Goal: Information Seeking & Learning: Learn about a topic

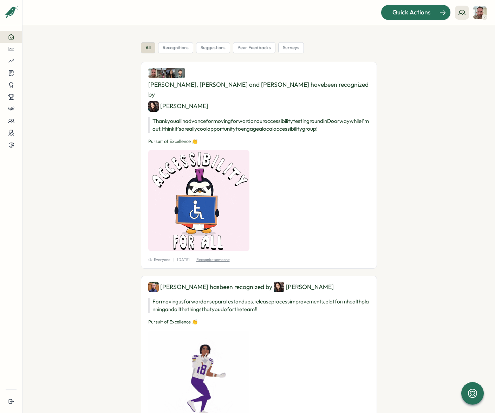
click at [408, 11] on span "Quick Actions" at bounding box center [411, 12] width 38 height 9
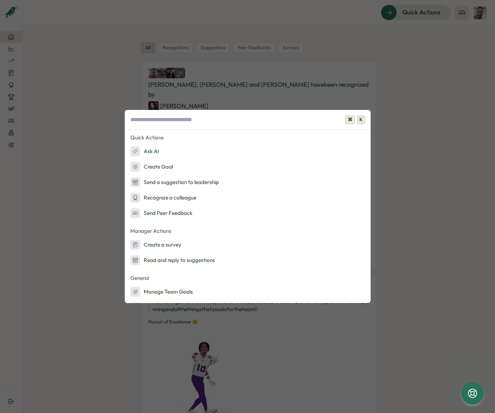
click at [15, 128] on div "⌘ K Quick Actions Ask AI Create Goal Send a suggestion to leadership Recognize …" at bounding box center [247, 206] width 495 height 413
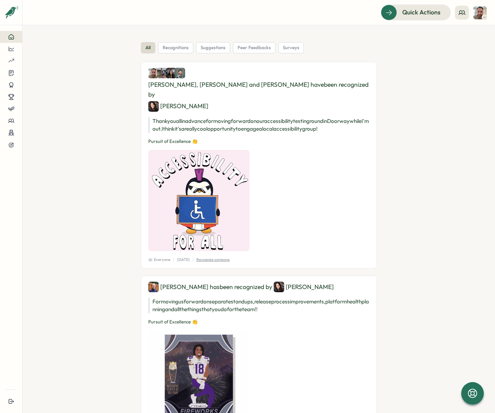
click at [11, 120] on icon at bounding box center [11, 121] width 6 height 6
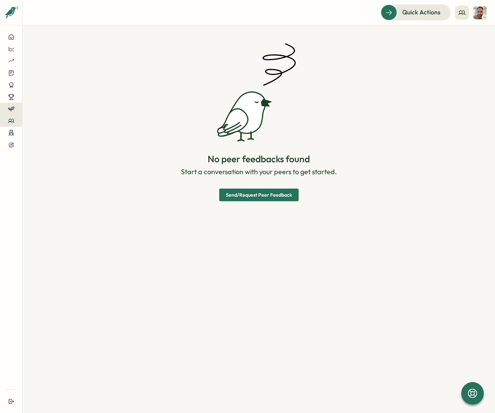
click at [12, 108] on icon at bounding box center [12, 110] width 2 height 4
click at [44, 104] on div "Reviews" at bounding box center [44, 102] width 20 height 8
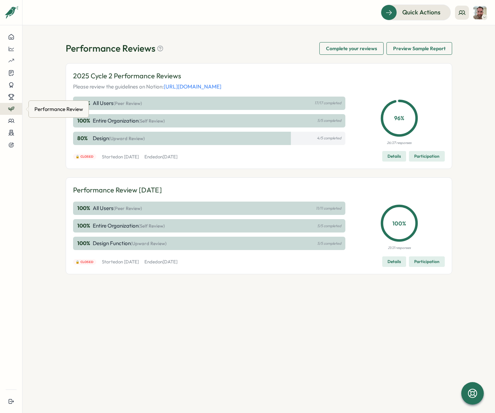
click at [14, 110] on div at bounding box center [11, 109] width 11 height 6
click at [58, 119] on div "Reviews Insights" at bounding box center [44, 109] width 37 height 36
click at [48, 117] on div "Insights" at bounding box center [44, 116] width 20 height 8
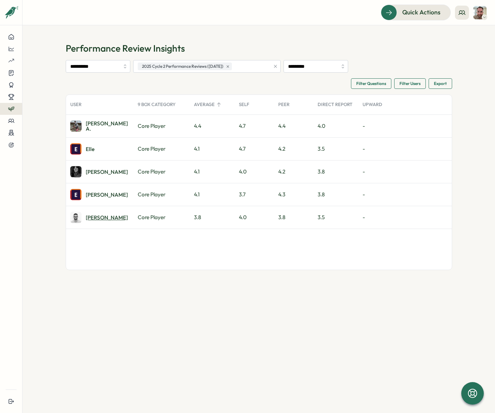
click at [96, 218] on div "Kyle P." at bounding box center [107, 217] width 42 height 5
click at [94, 171] on div "Vic A." at bounding box center [107, 171] width 42 height 5
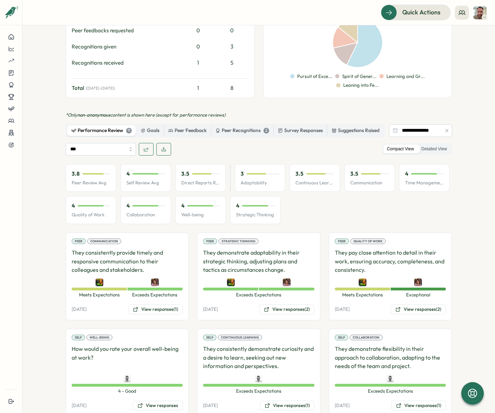
scroll to position [295, 0]
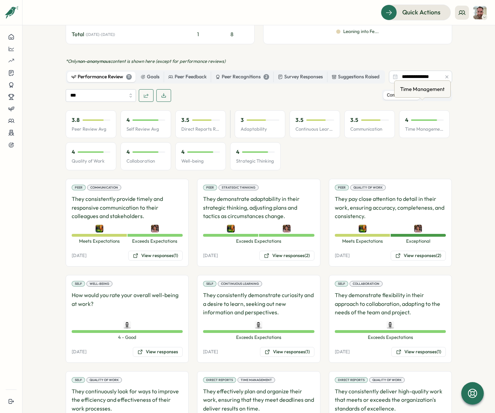
click at [436, 88] on div "Time Management" at bounding box center [422, 89] width 47 height 11
click at [440, 91] on label "Detailed View" at bounding box center [434, 95] width 33 height 9
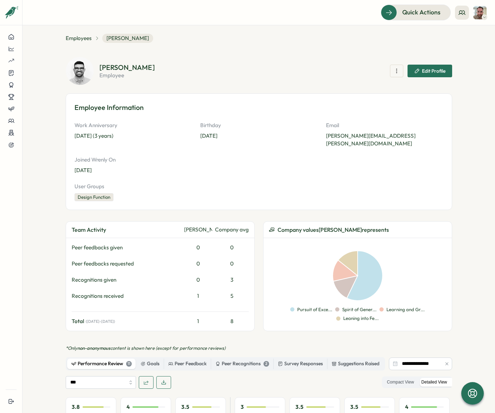
scroll to position [0, 0]
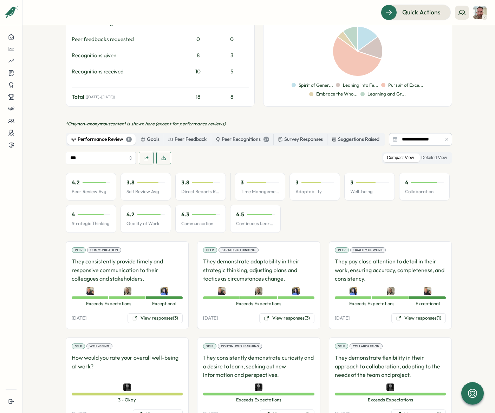
scroll to position [253, 0]
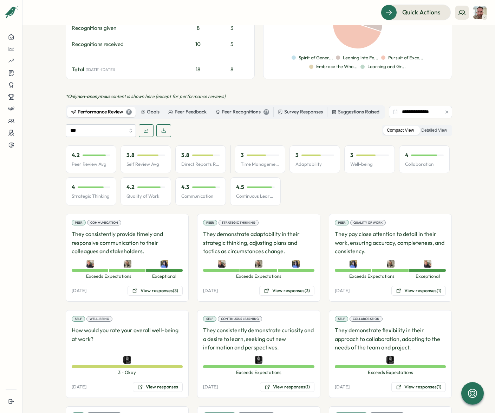
click at [428, 135] on div "Compact View Detailed View" at bounding box center [417, 131] width 70 height 12
click at [429, 129] on label "Detailed View" at bounding box center [434, 130] width 33 height 9
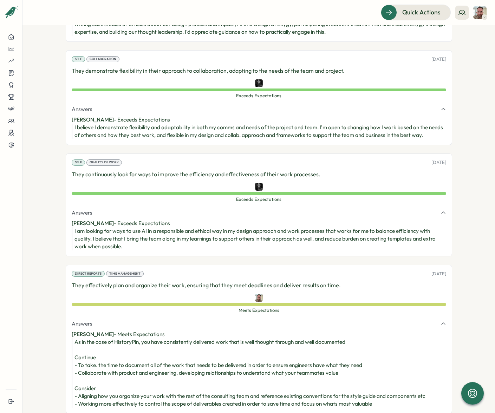
scroll to position [1081, 0]
